Goal: Task Accomplishment & Management: Manage account settings

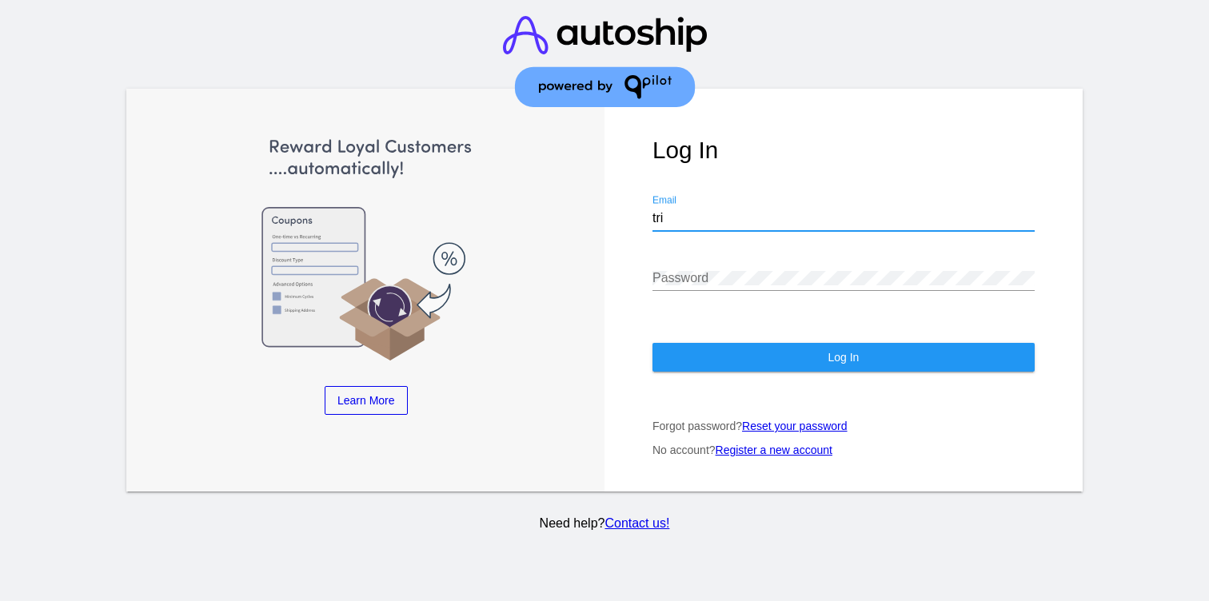
type input "[EMAIL_ADDRESS][DOMAIN_NAME]"
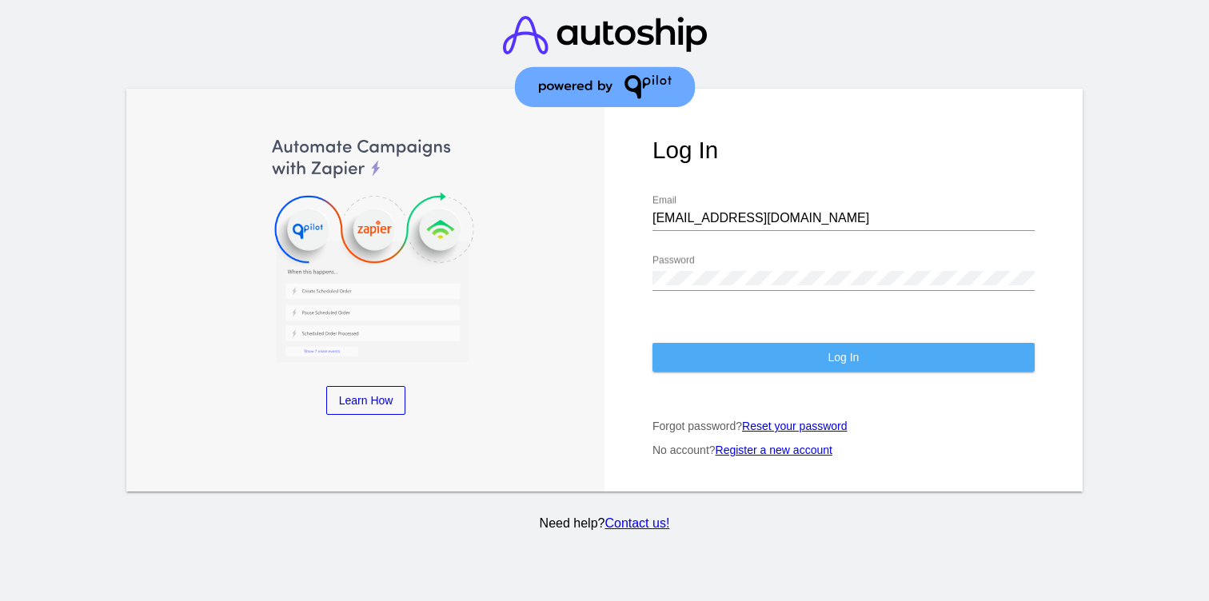
click at [951, 345] on button "Log In" at bounding box center [843, 357] width 382 height 29
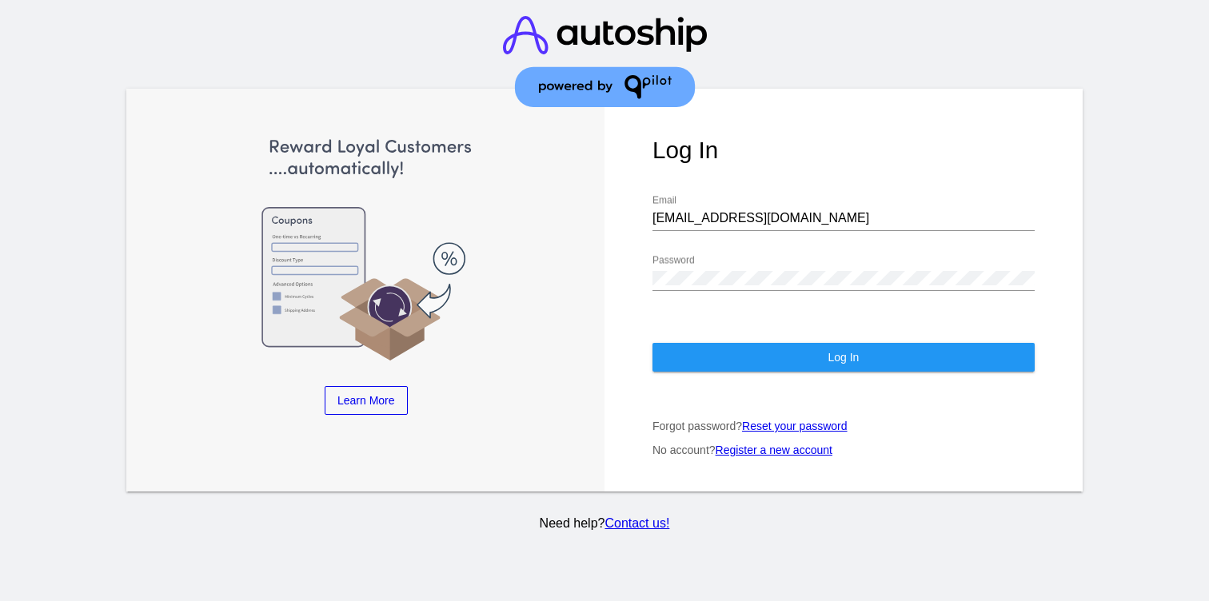
click at [750, 276] on div "Password" at bounding box center [843, 273] width 382 height 36
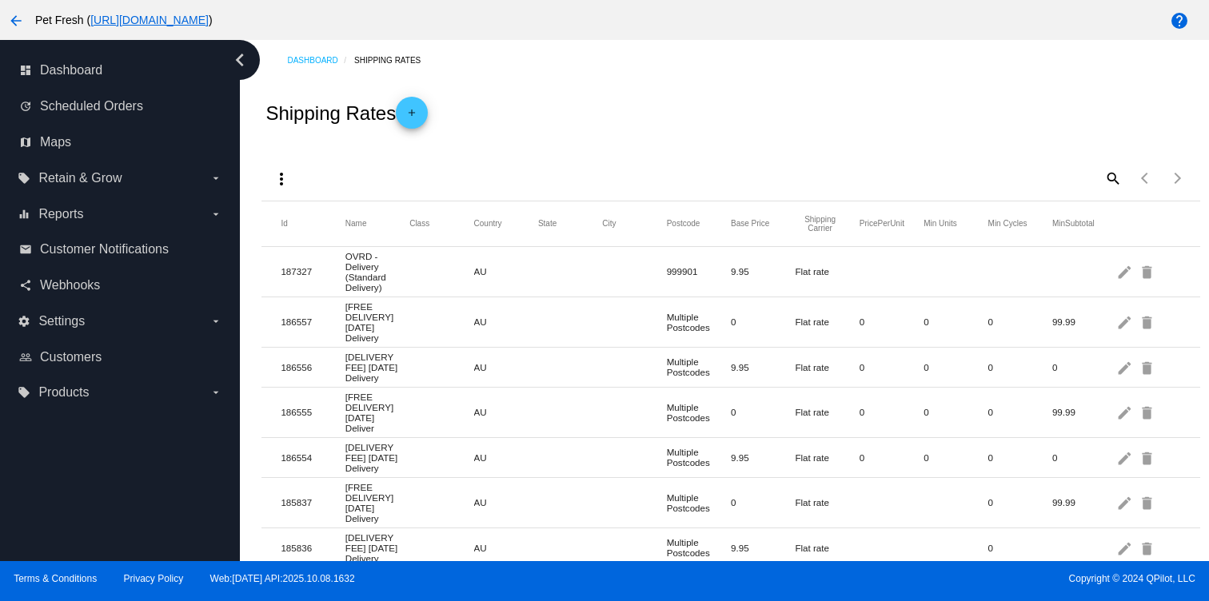
click at [16, 27] on mat-icon "arrow_back" at bounding box center [15, 20] width 19 height 19
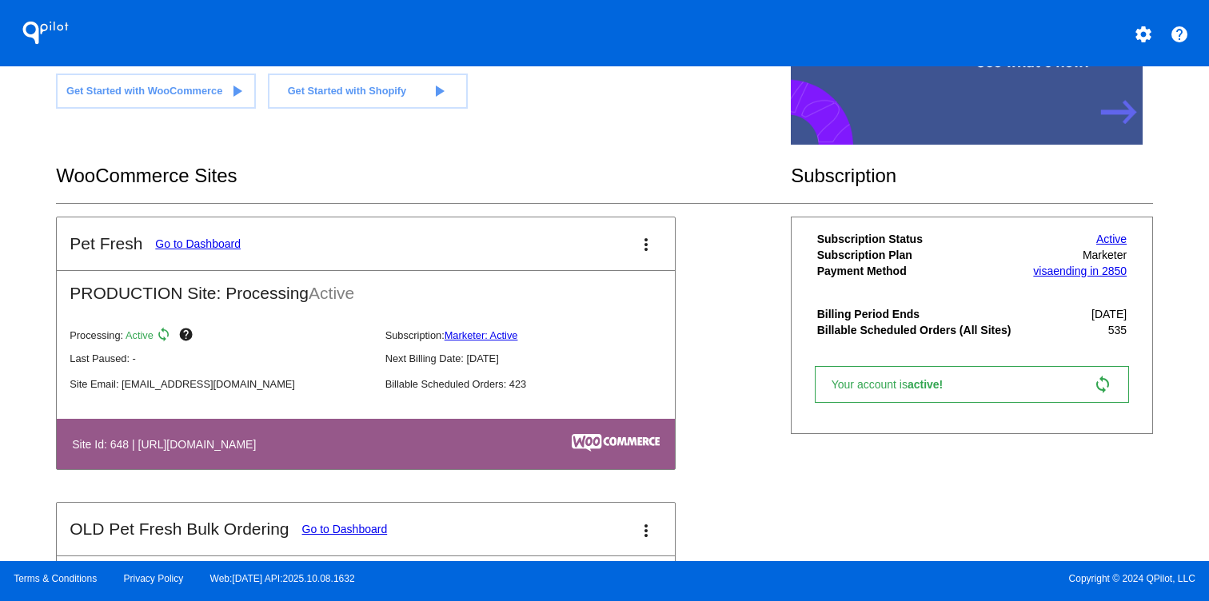
scroll to position [231, 0]
